Goal: Information Seeking & Learning: Learn about a topic

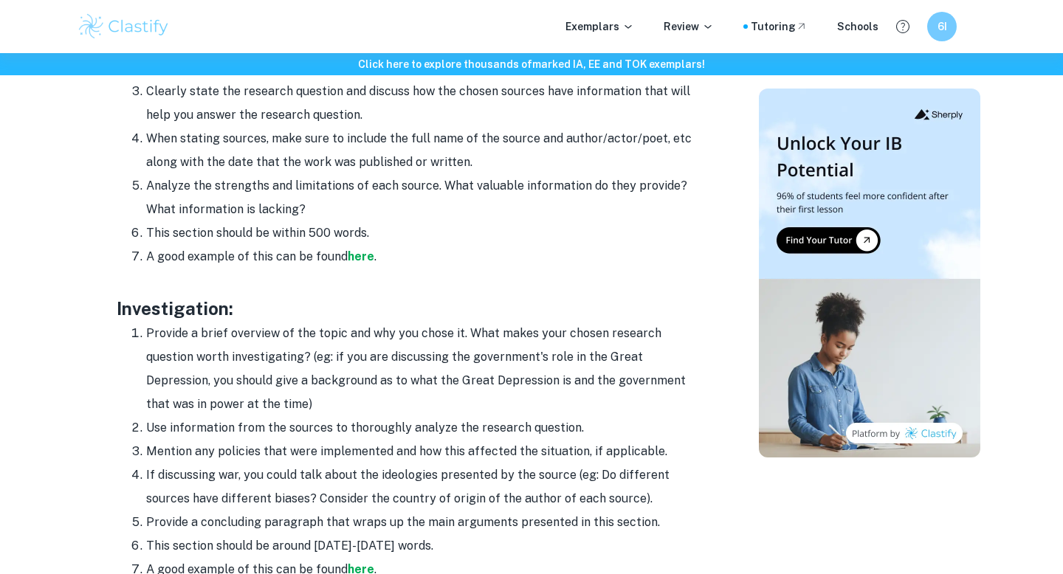
scroll to position [1262, 0]
click at [366, 255] on strong "here" at bounding box center [361, 257] width 27 height 14
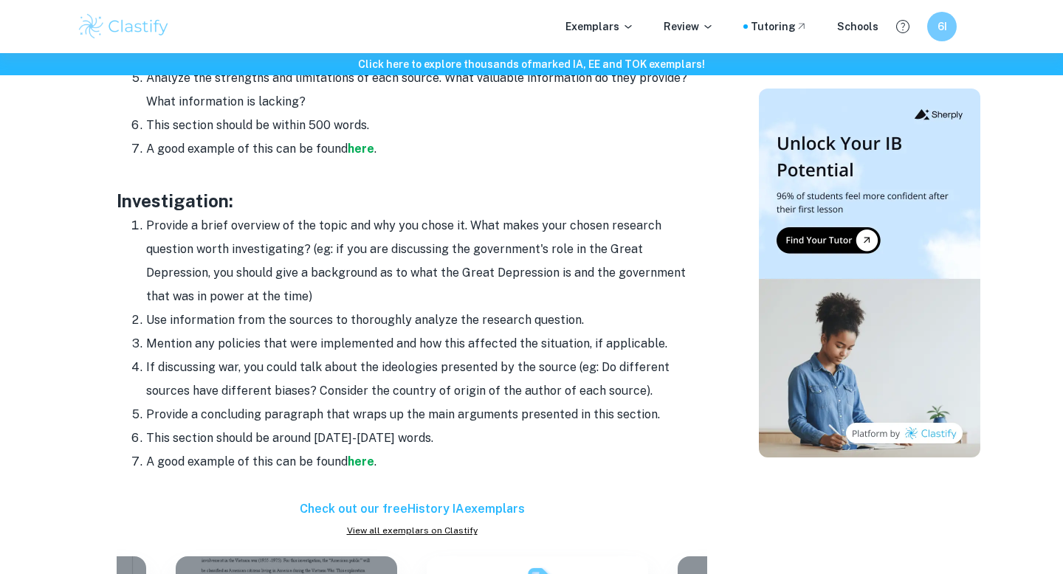
scroll to position [1378, 0]
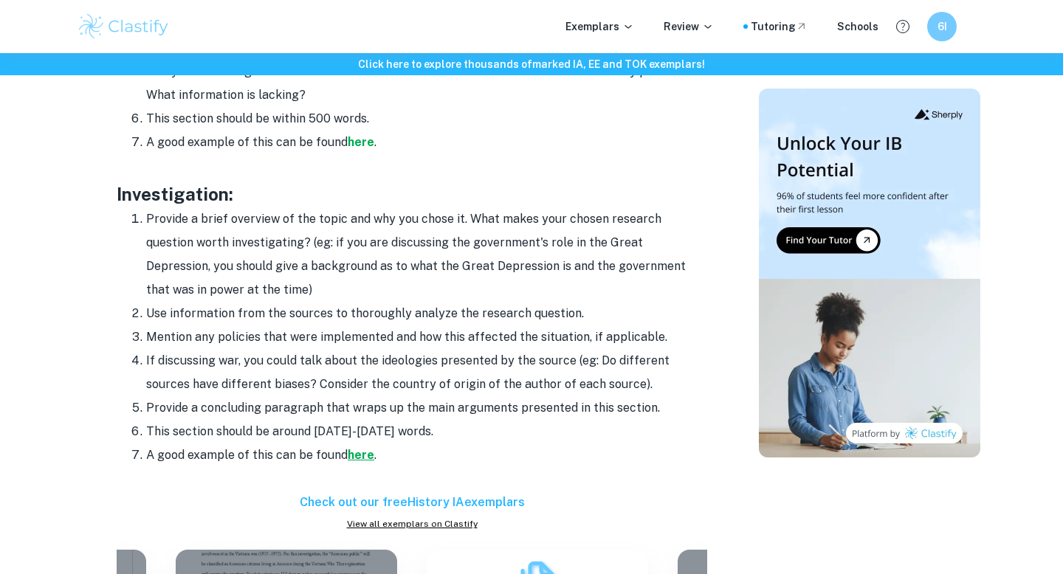
click at [352, 456] on strong "here" at bounding box center [361, 455] width 27 height 14
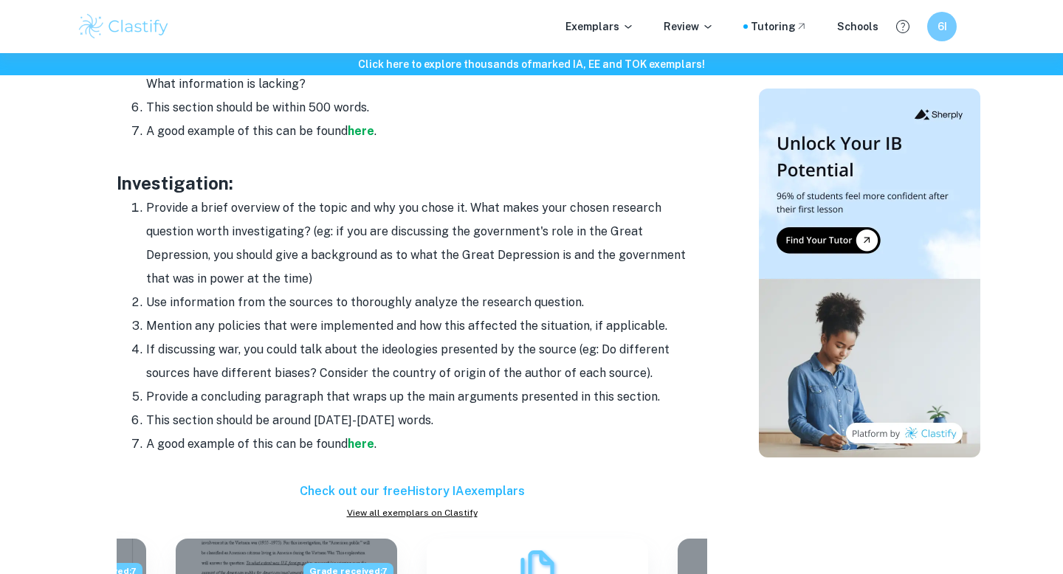
scroll to position [1390, 0]
click at [357, 436] on strong "here" at bounding box center [361, 443] width 27 height 14
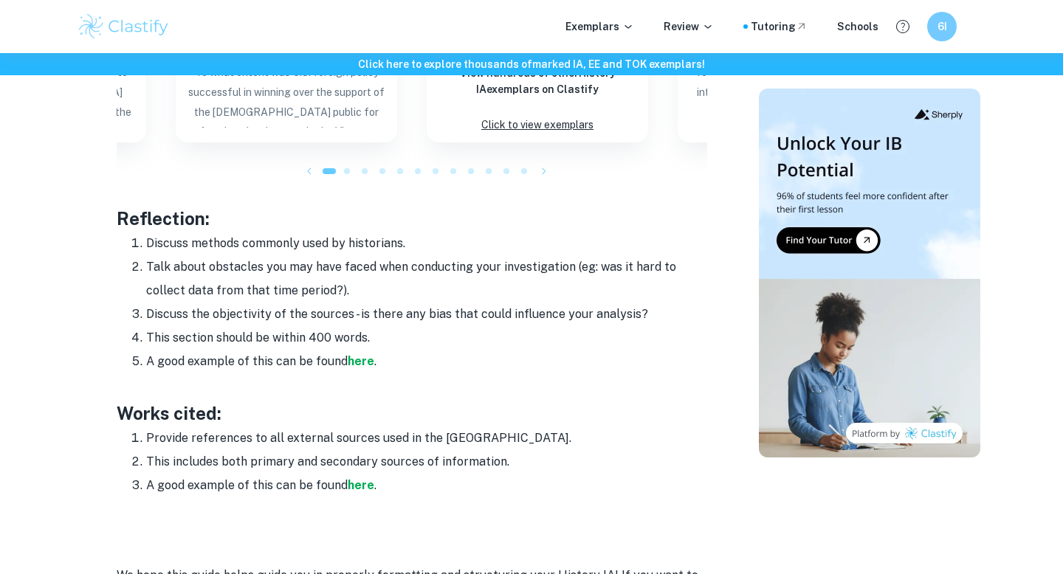
scroll to position [1936, 0]
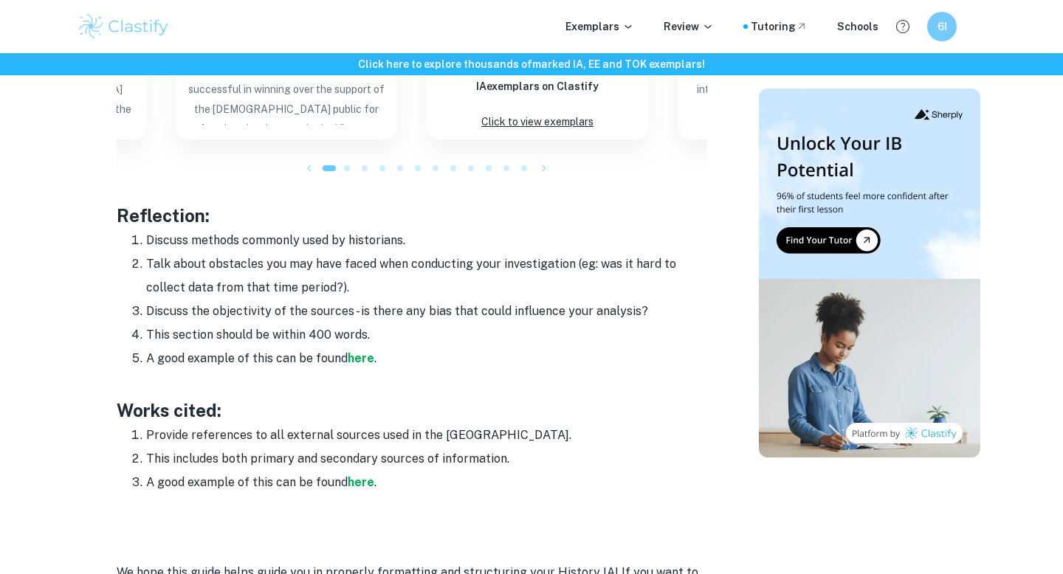
click at [360, 348] on li "A good example of this can be found here ." at bounding box center [426, 359] width 561 height 24
click at [360, 355] on strong "here" at bounding box center [361, 358] width 27 height 14
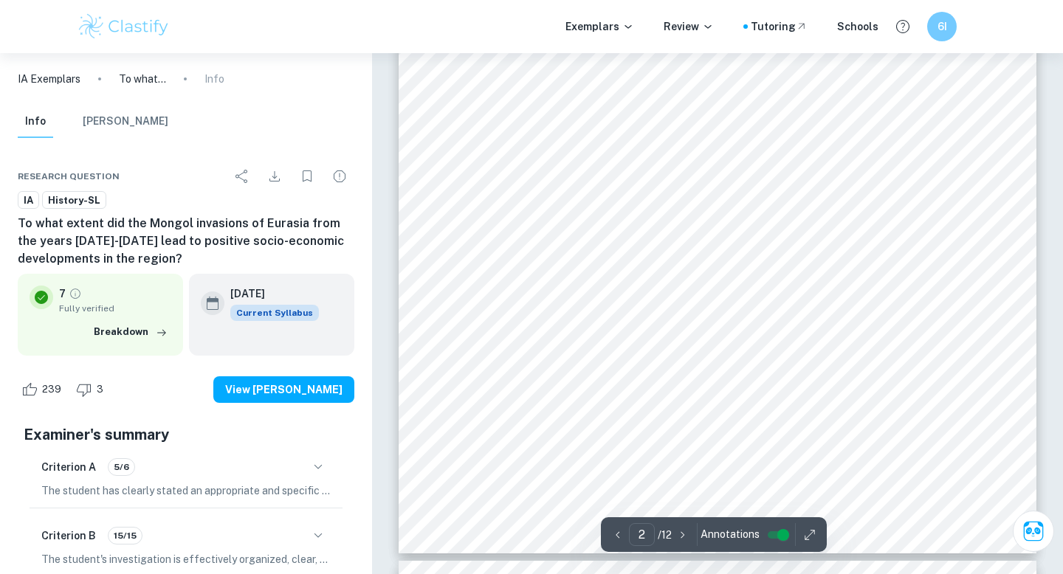
scroll to position [1979, 0]
click at [494, 131] on span "This investigation seeks to answer the question," at bounding box center [594, 132] width 236 height 13
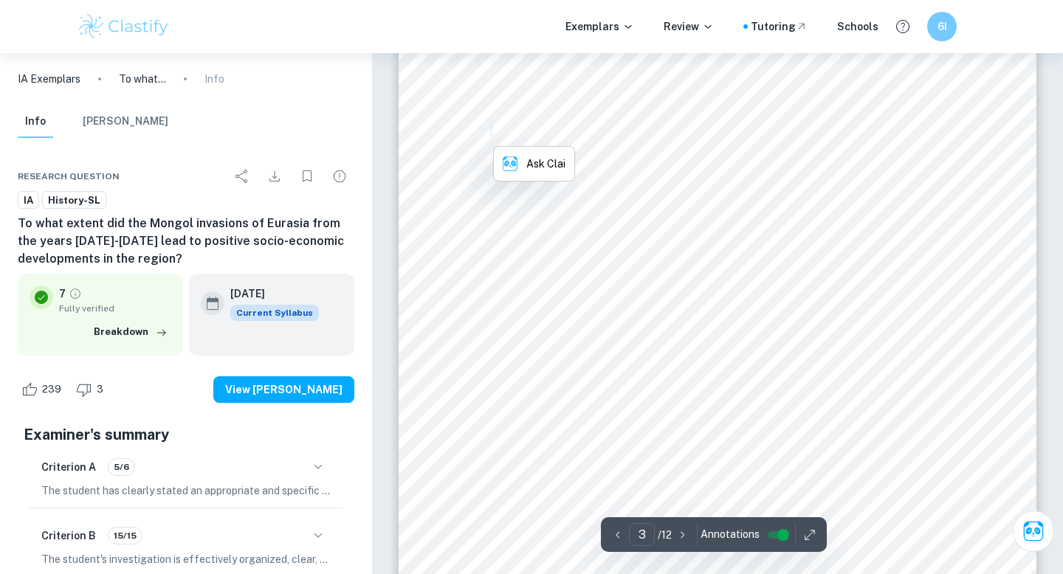
click at [494, 131] on span "This investigation seeks to answer the question," at bounding box center [594, 132] width 236 height 13
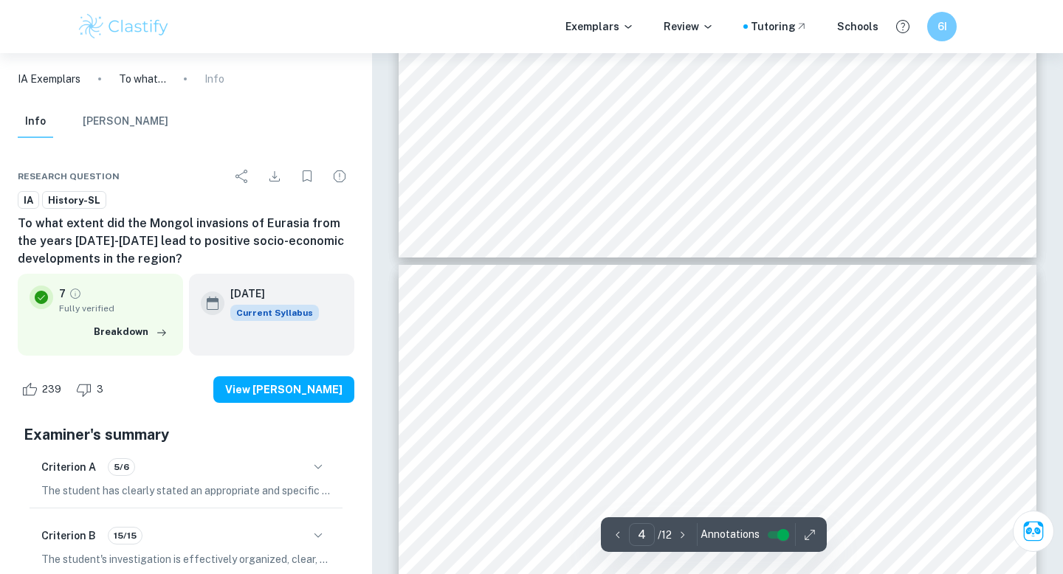
type input "5"
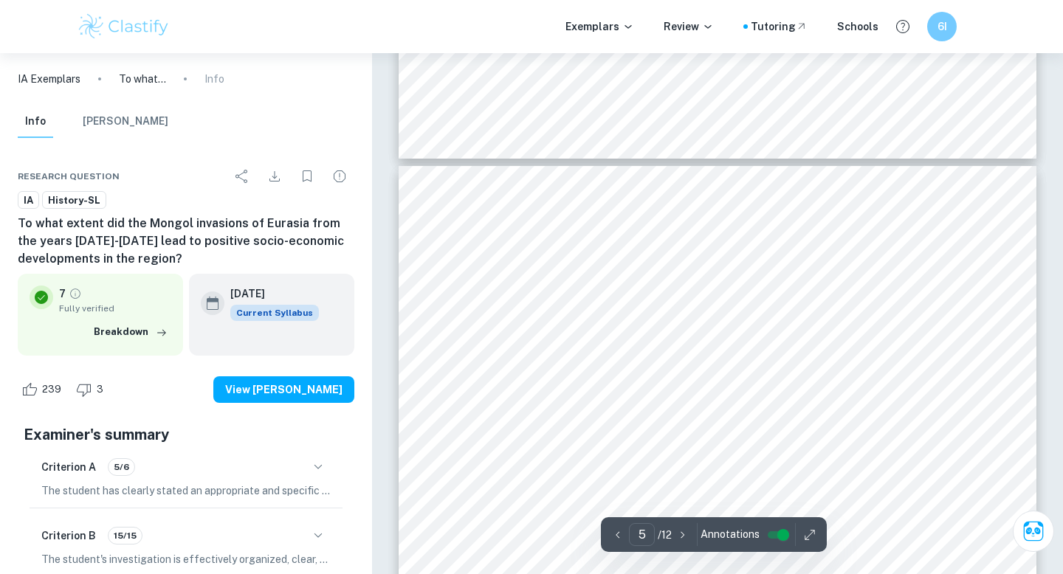
scroll to position [3648, 0]
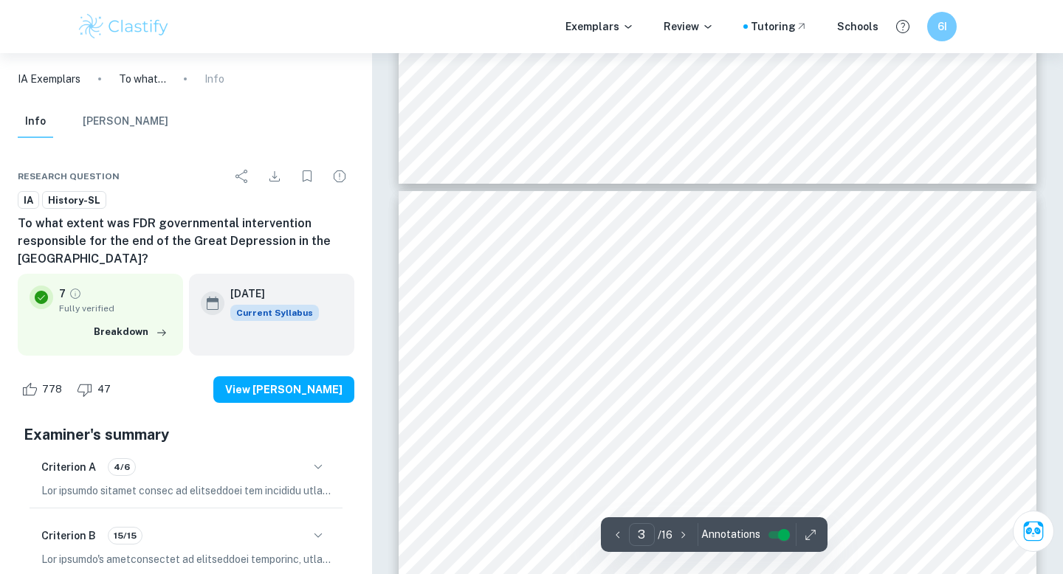
scroll to position [1654, 0]
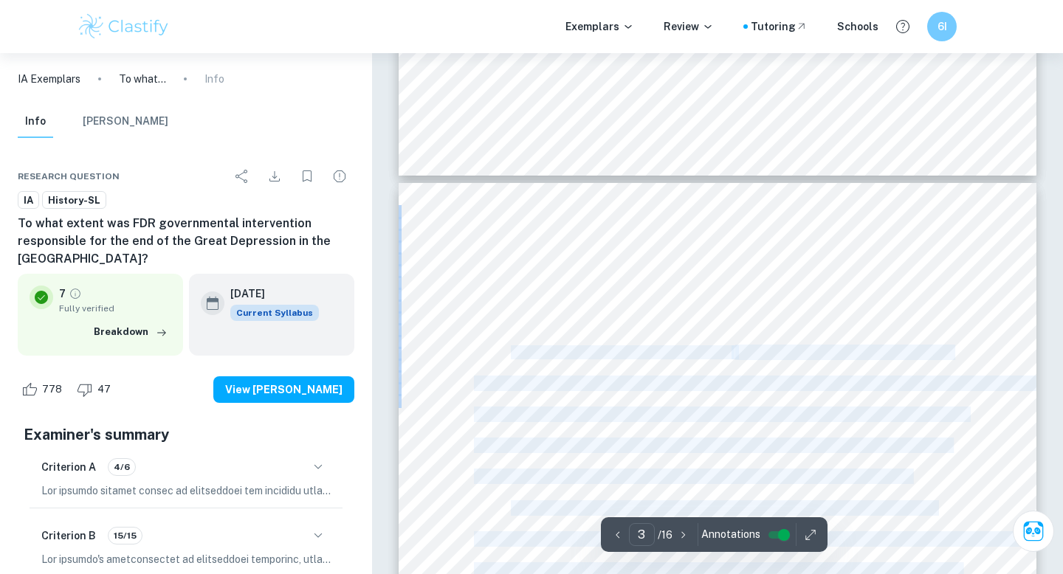
drag, startPoint x: 512, startPoint y: 354, endPoint x: 554, endPoint y: 395, distance: 58.5
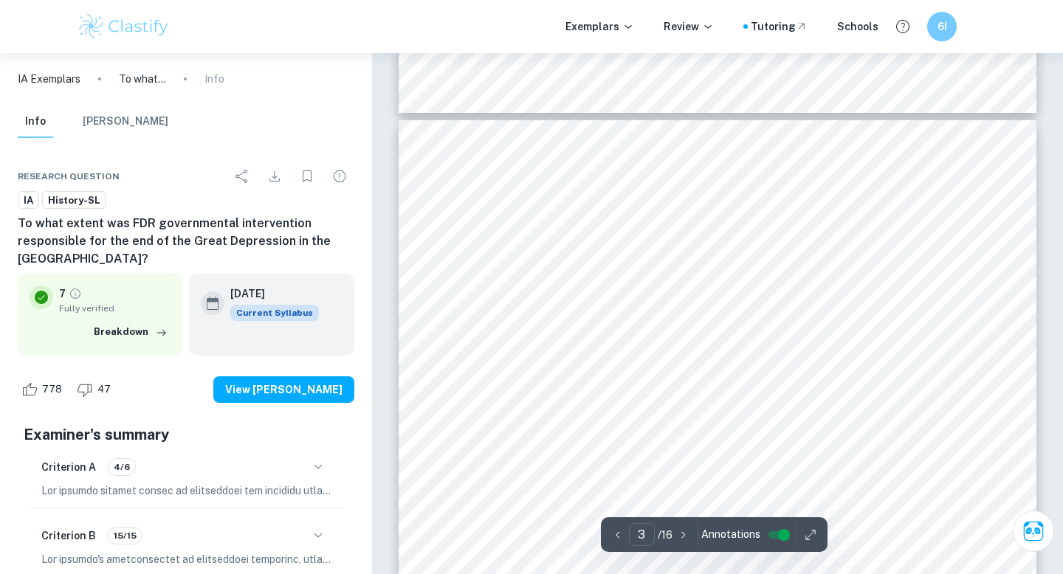
scroll to position [1714, 0]
click at [667, 348] on span "1929-1939 will be the time period of primary focus in this investigation as it …" at bounding box center [721, 354] width 494 height 13
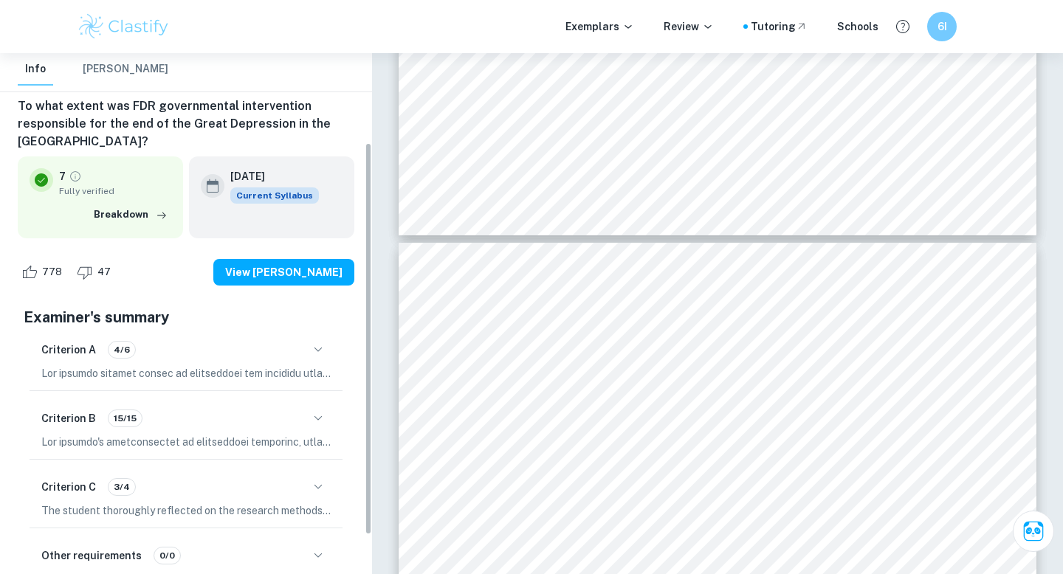
scroll to position [170, 0]
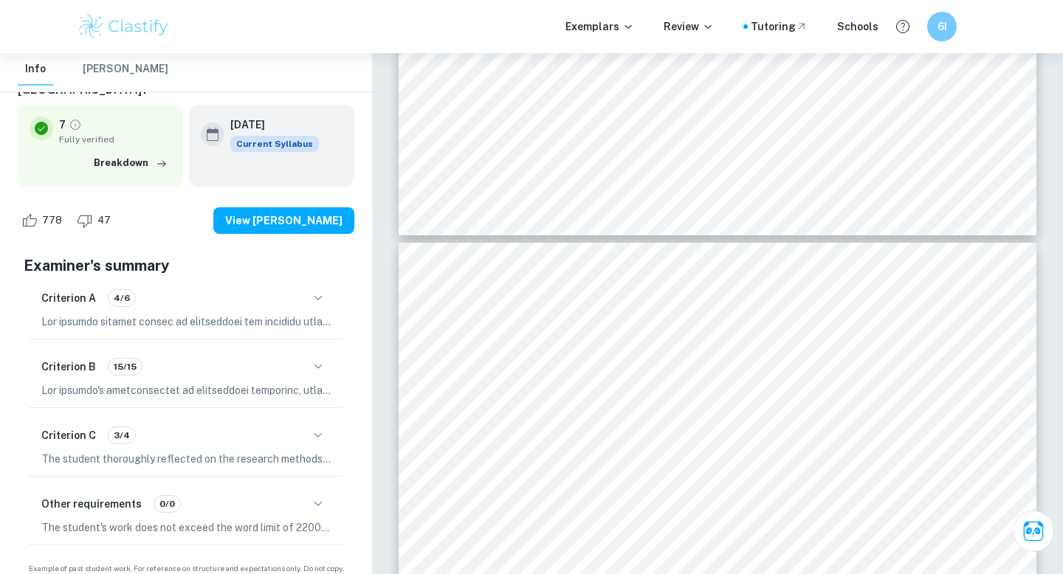
click at [315, 492] on button "button" at bounding box center [318, 504] width 25 height 25
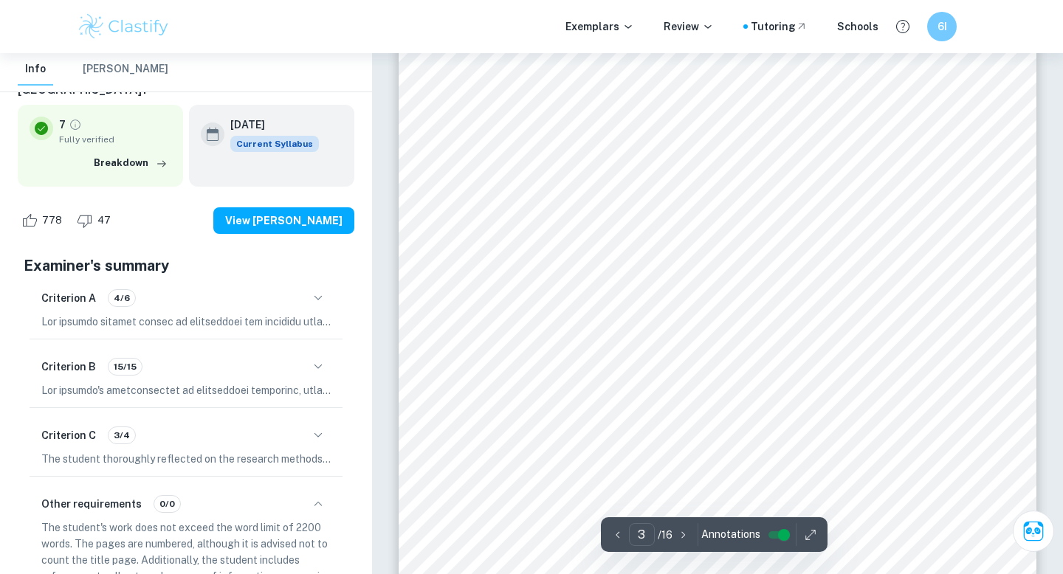
scroll to position [1874, 0]
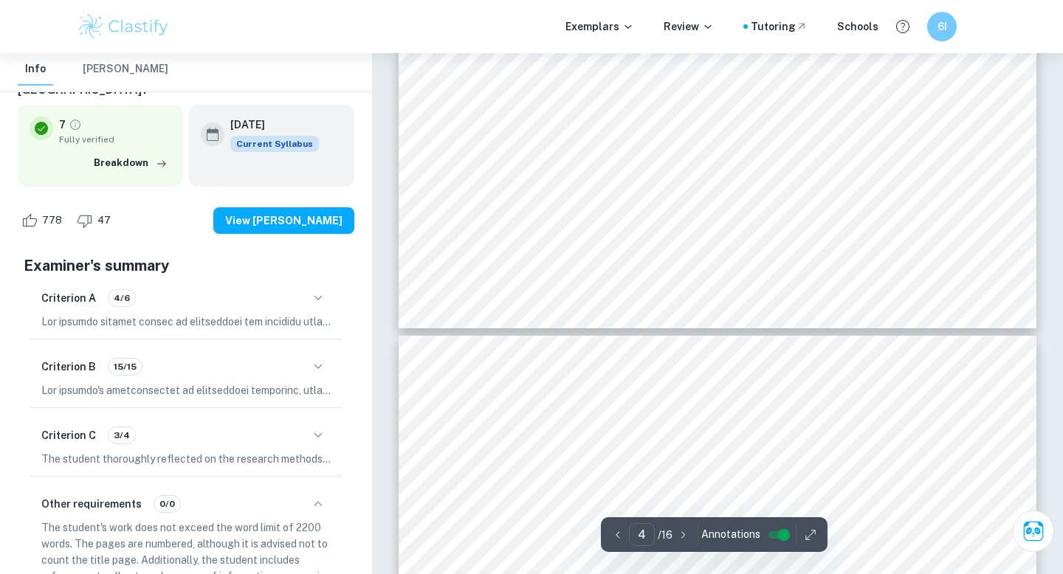
type input "3"
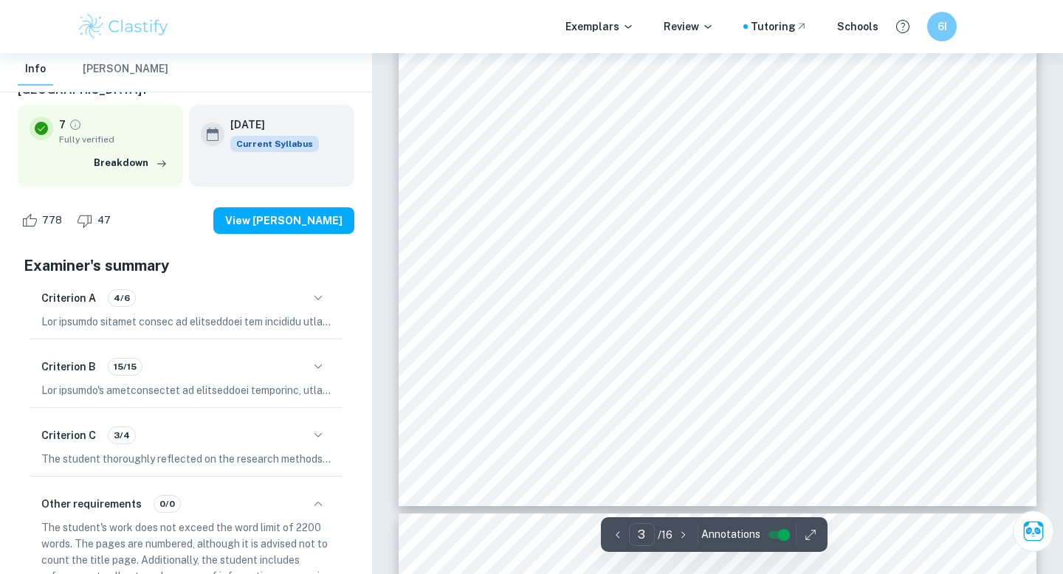
scroll to position [2150, 0]
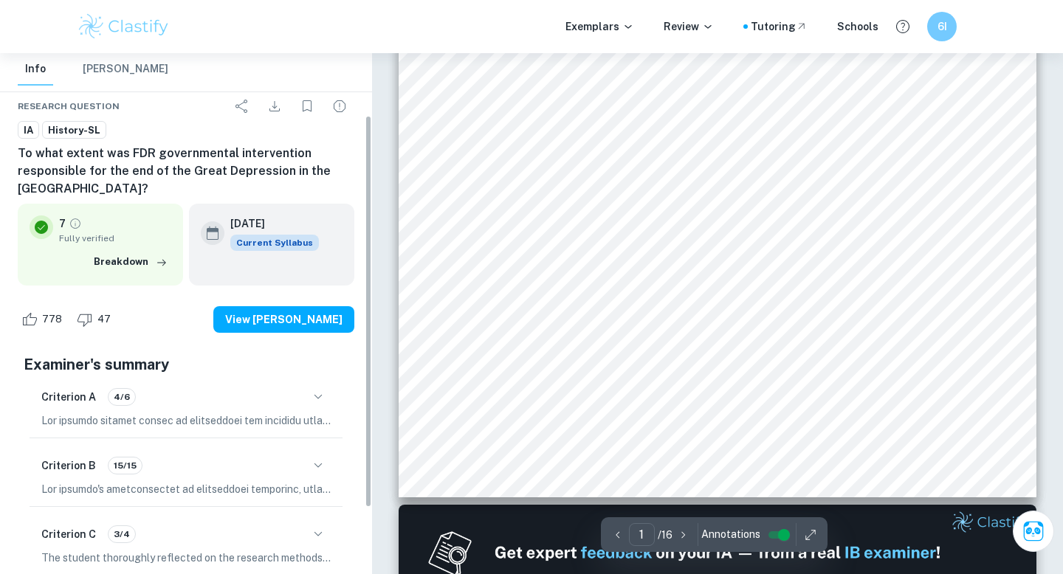
scroll to position [131, 0]
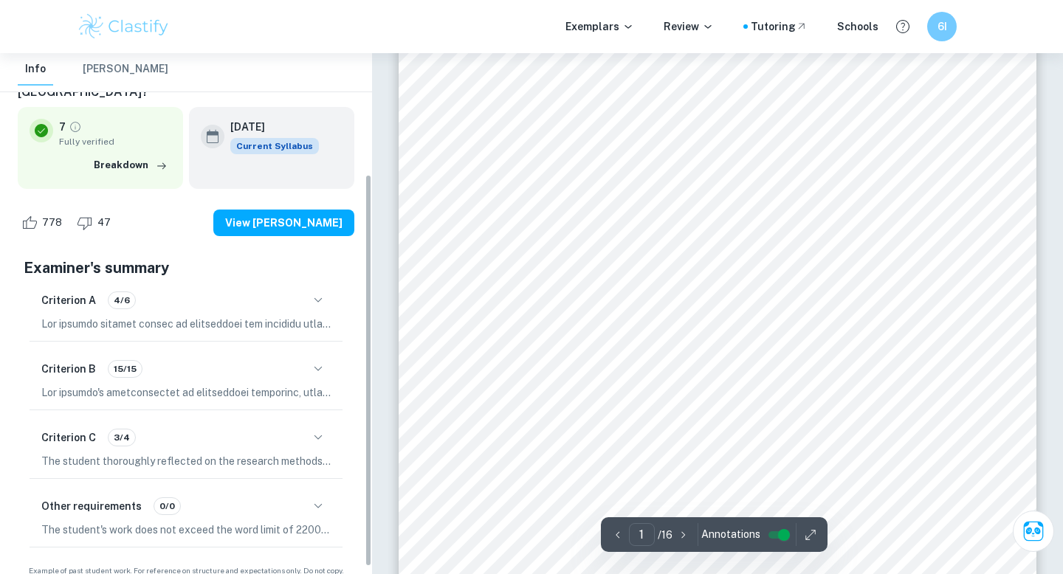
scroll to position [170, 0]
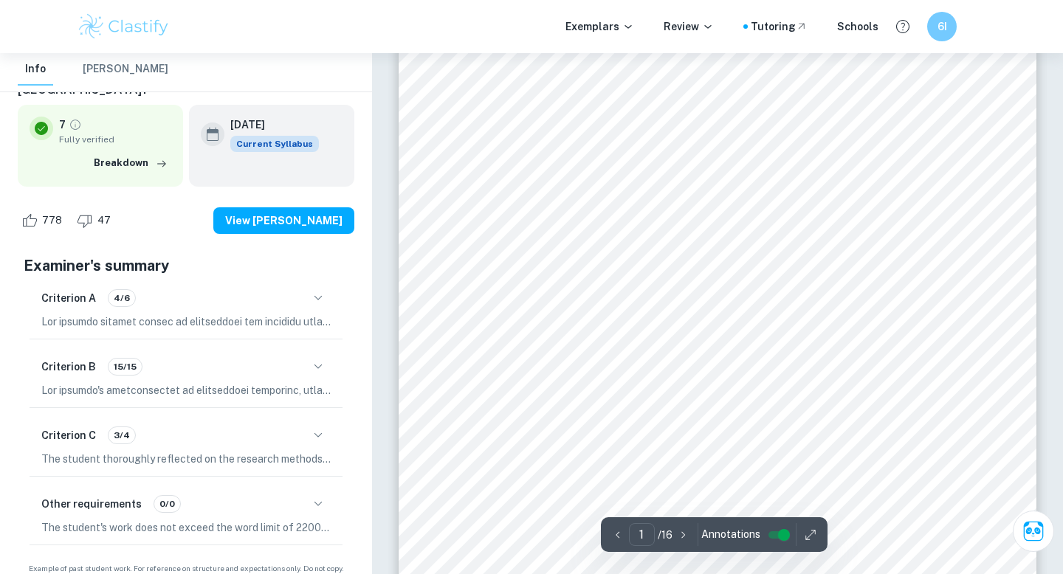
click at [316, 427] on icon "button" at bounding box center [318, 436] width 18 height 18
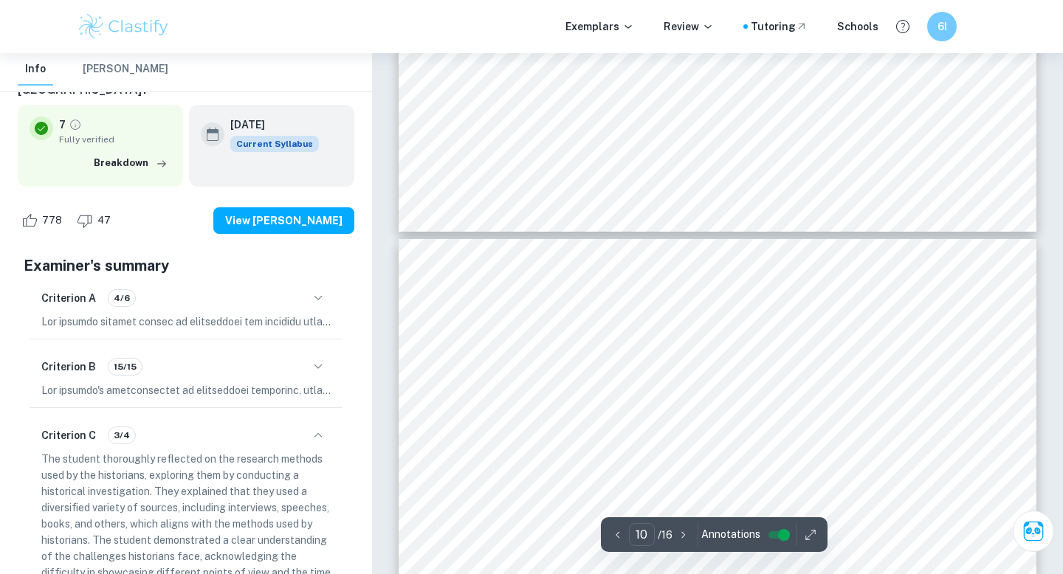
type input "9"
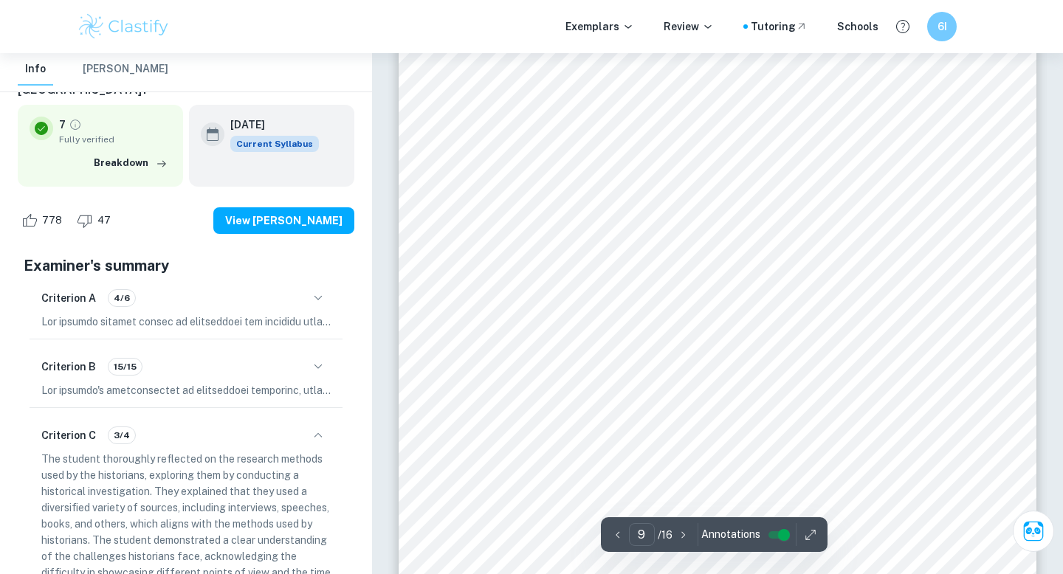
scroll to position [6987, 0]
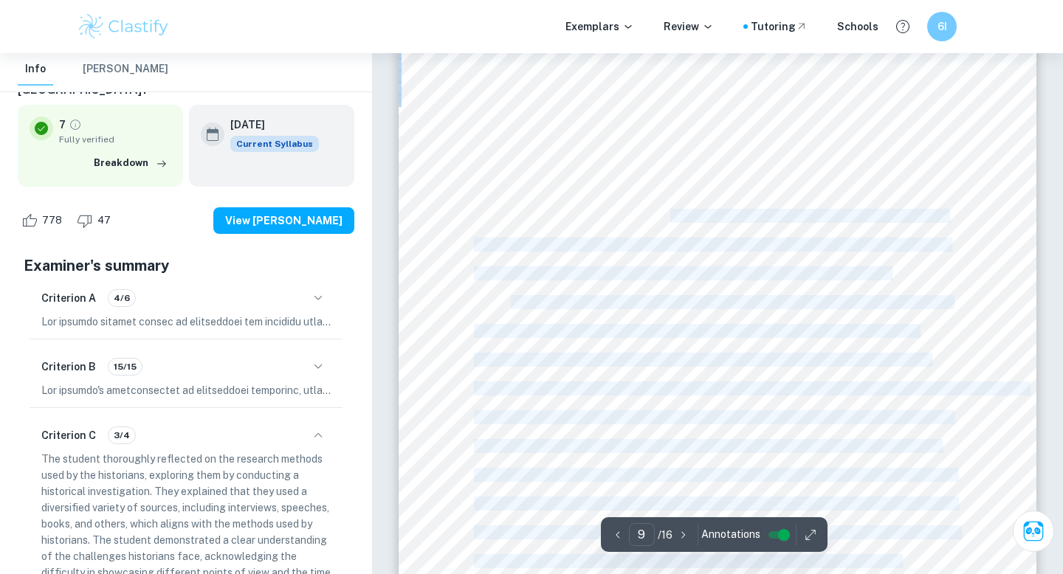
drag, startPoint x: 673, startPoint y: 219, endPoint x: 693, endPoint y: 261, distance: 46.2
click at [693, 261] on div "‘To what extent was FDR governmental intervention responsible for the end of th…" at bounding box center [718, 258] width 638 height 825
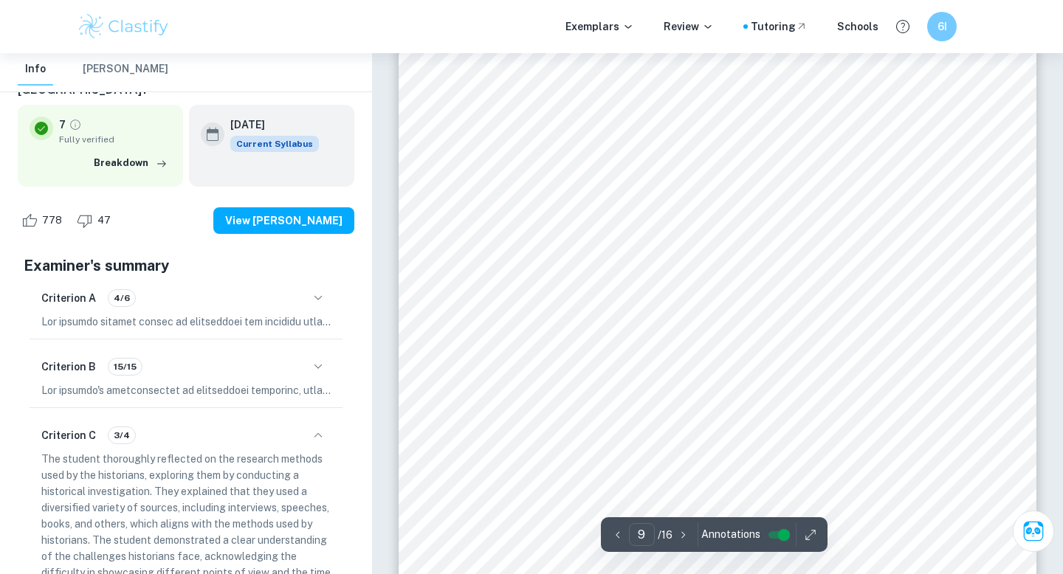
click at [682, 272] on span "OPCVL with the purpose of testing their credibility and value for the investiga…" at bounding box center [682, 274] width 416 height 13
